Goal: Use online tool/utility

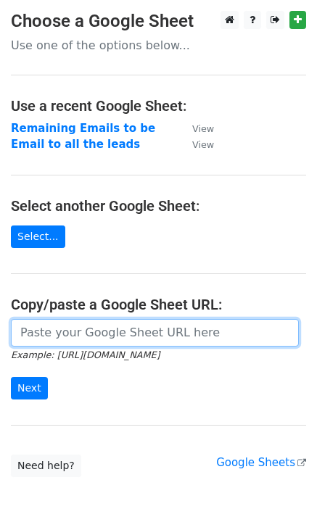
click at [71, 336] on input "url" at bounding box center [155, 333] width 288 height 28
paste input "[URL][DOMAIN_NAME]"
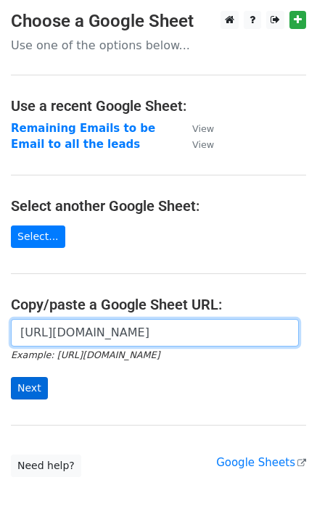
type input "[URL][DOMAIN_NAME]"
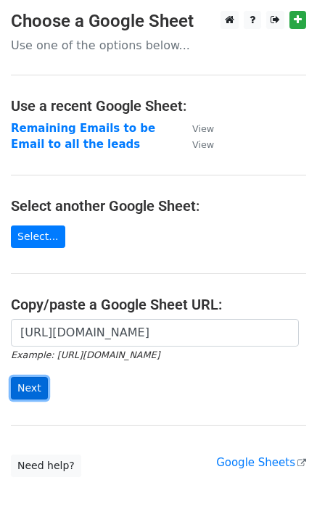
scroll to position [0, 0]
click at [38, 385] on input "Next" at bounding box center [29, 388] width 37 height 22
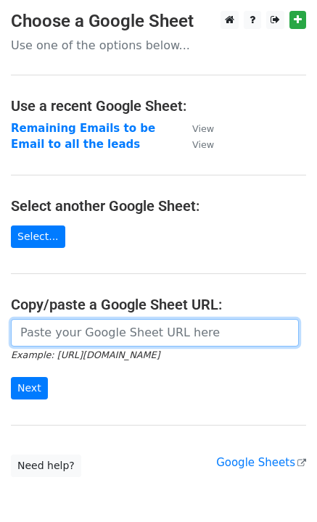
click at [83, 340] on input "url" at bounding box center [155, 333] width 288 height 28
paste input "[URL][DOMAIN_NAME]"
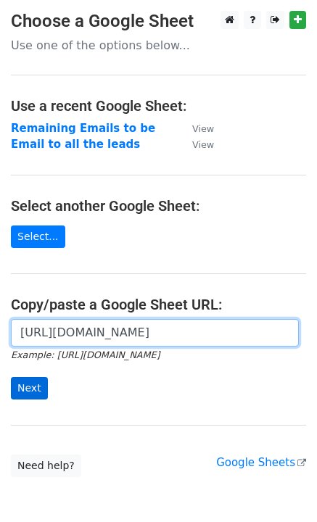
type input "[URL][DOMAIN_NAME]"
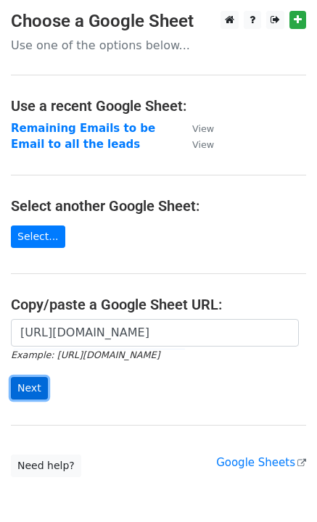
scroll to position [0, 0]
click at [30, 389] on input "Next" at bounding box center [29, 388] width 37 height 22
